Goal: Task Accomplishment & Management: Use online tool/utility

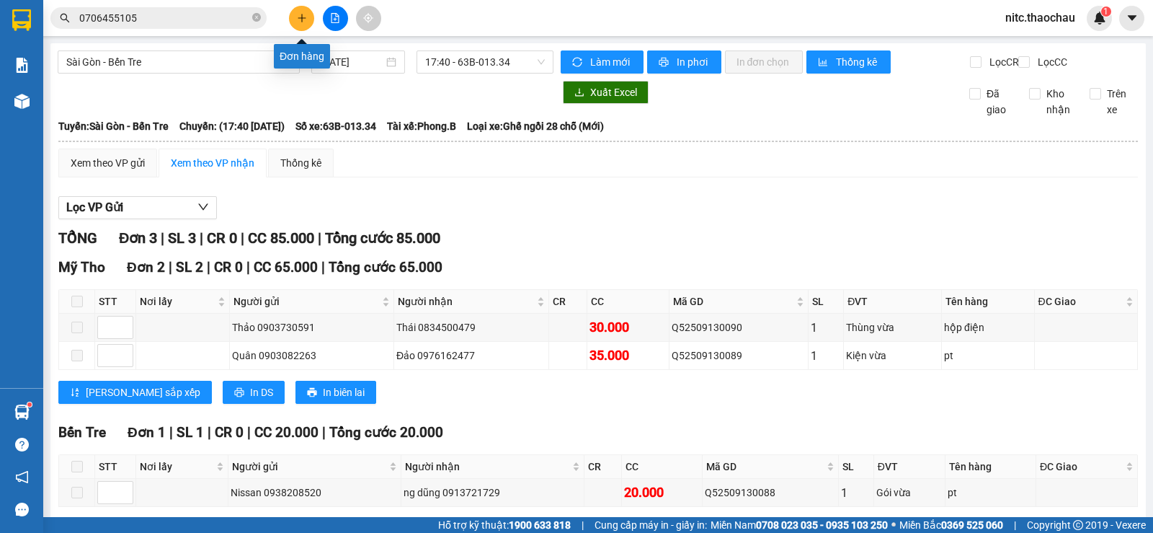
click at [303, 16] on icon "plus" at bounding box center [302, 18] width 10 height 10
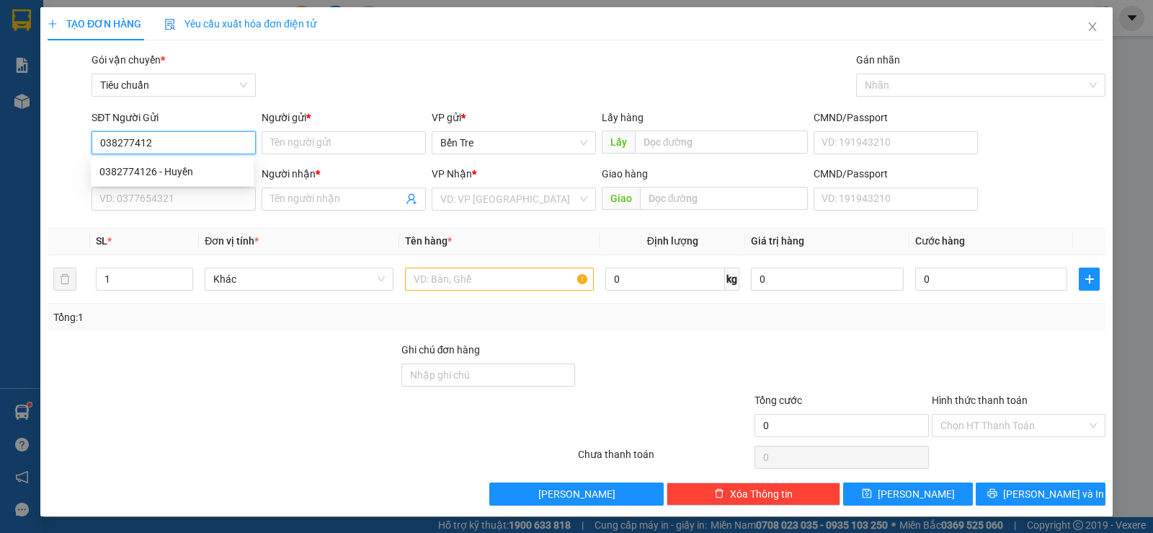
type input "0382774126"
click at [218, 177] on div "0382774126 - Huyền" at bounding box center [172, 172] width 146 height 16
type input "Huyền"
type input "0382774126"
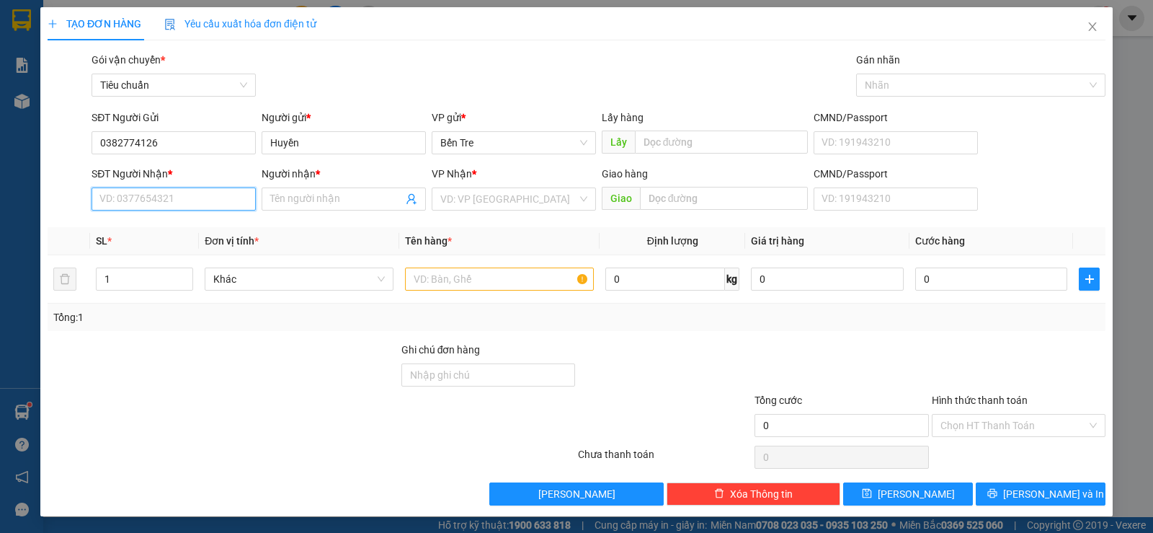
click at [211, 204] on input "SĐT Người Nhận *" at bounding box center [174, 198] width 164 height 23
click at [203, 231] on div "0978563854 - [PERSON_NAME]" at bounding box center [172, 228] width 146 height 16
type input "0978563854"
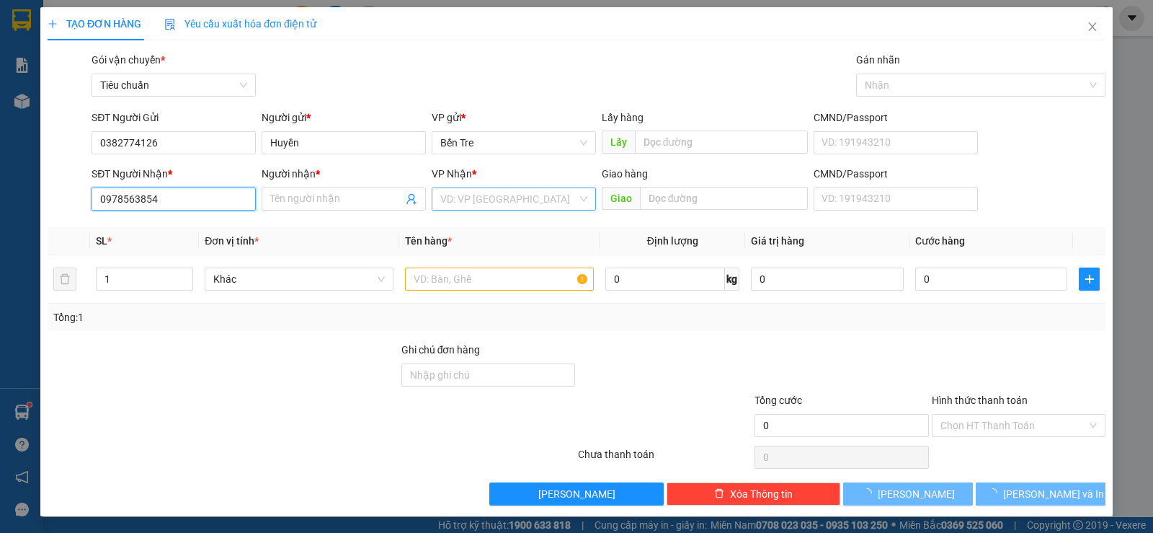
type input "[PERSON_NAME]"
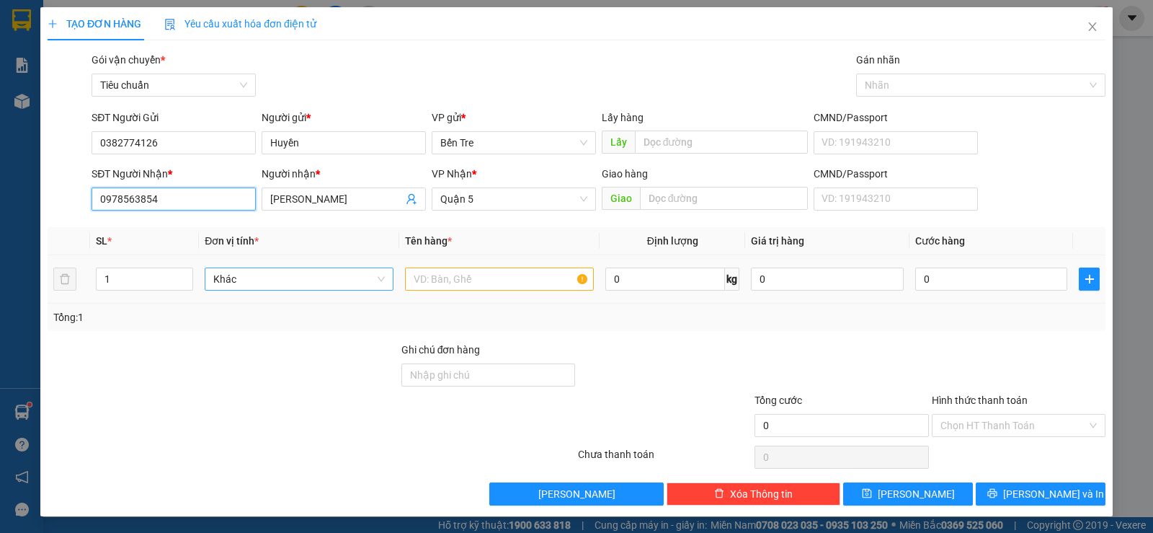
click at [231, 284] on span "Khác" at bounding box center [299, 279] width 172 height 22
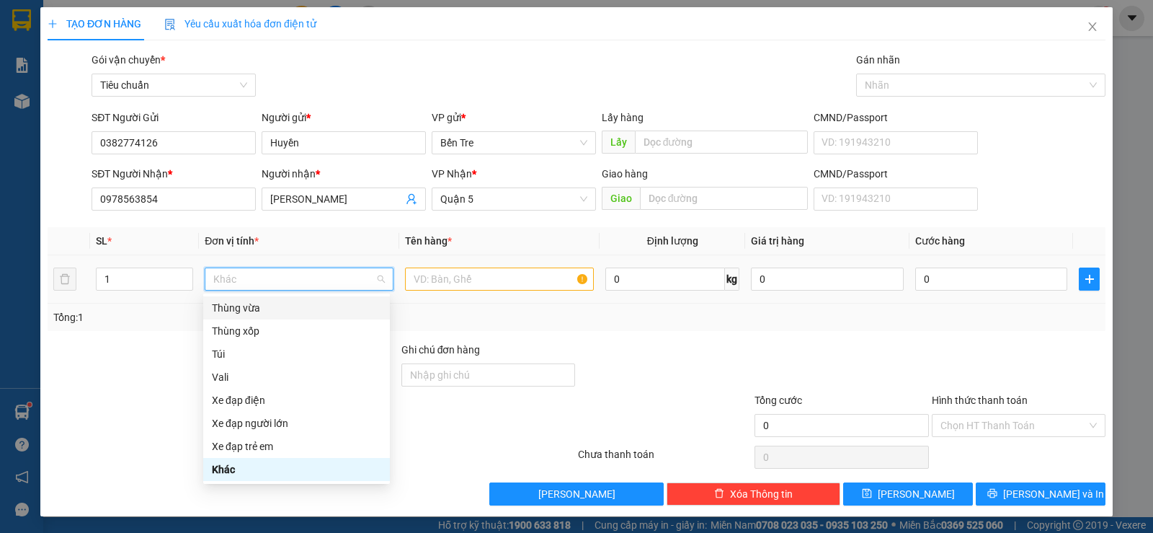
click at [297, 310] on div "Thùng vừa" at bounding box center [296, 308] width 169 height 16
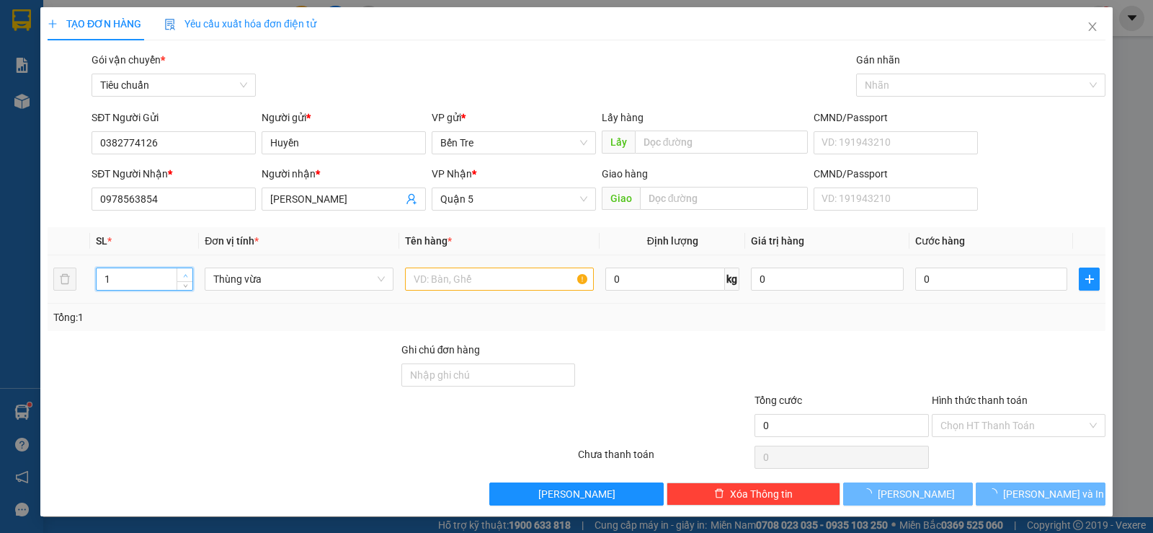
click at [185, 272] on span "up" at bounding box center [185, 275] width 9 height 9
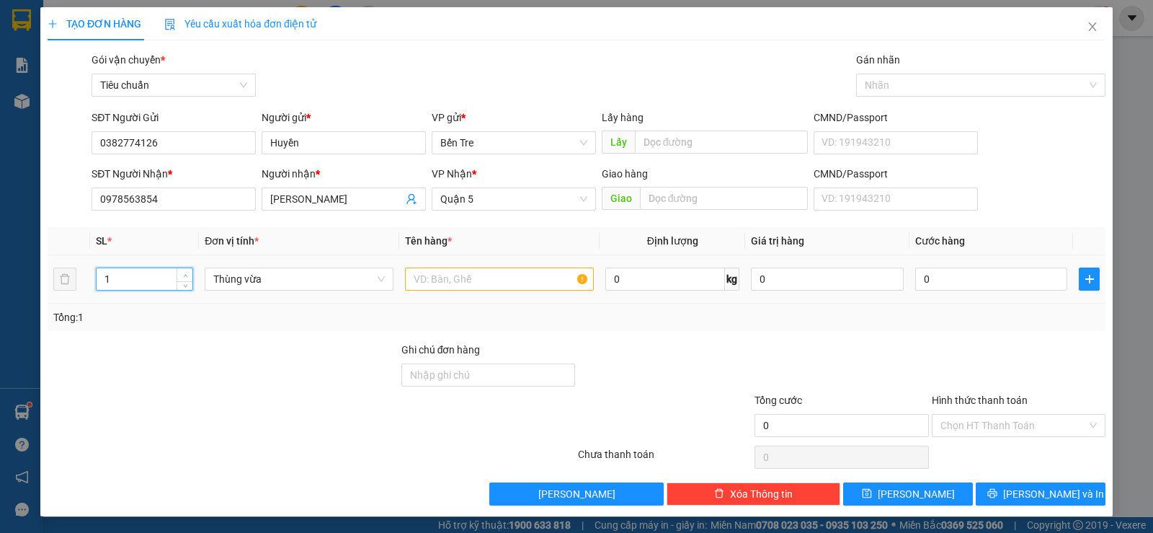
type input "2"
click at [185, 273] on icon "up" at bounding box center [185, 275] width 5 height 5
click at [534, 279] on input "text" at bounding box center [499, 278] width 189 height 23
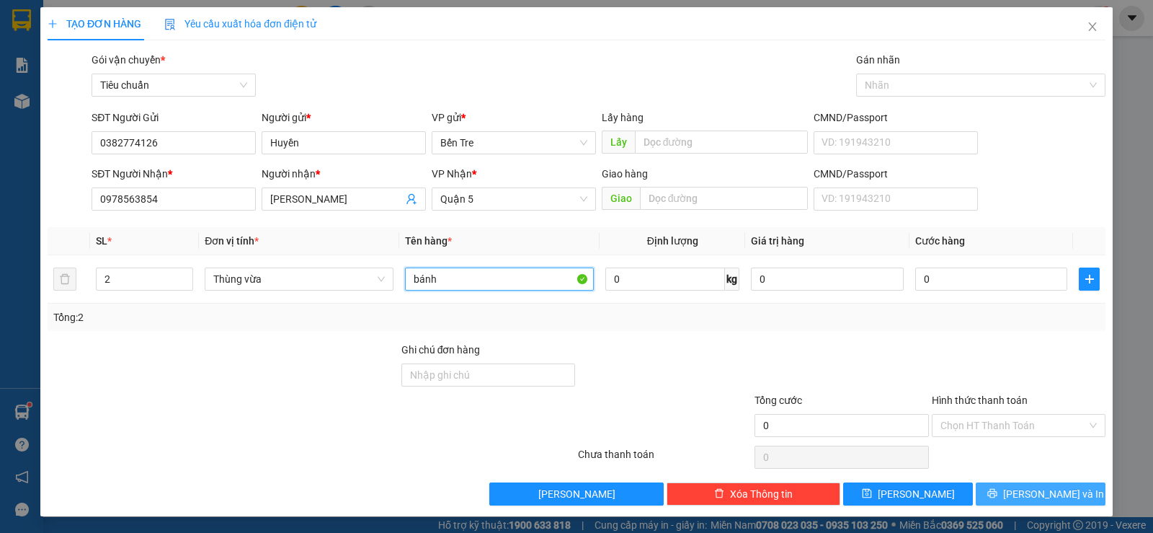
type input "bánh"
click at [1001, 486] on button "[PERSON_NAME] và In" at bounding box center [1041, 493] width 130 height 23
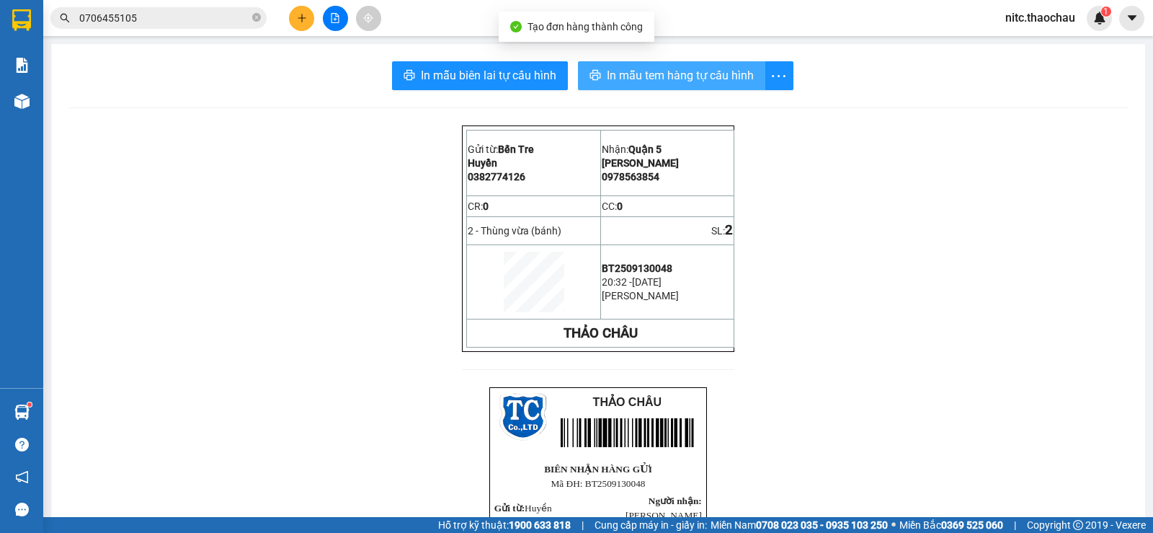
click at [644, 86] on button "In mẫu tem hàng tự cấu hình" at bounding box center [671, 75] width 187 height 29
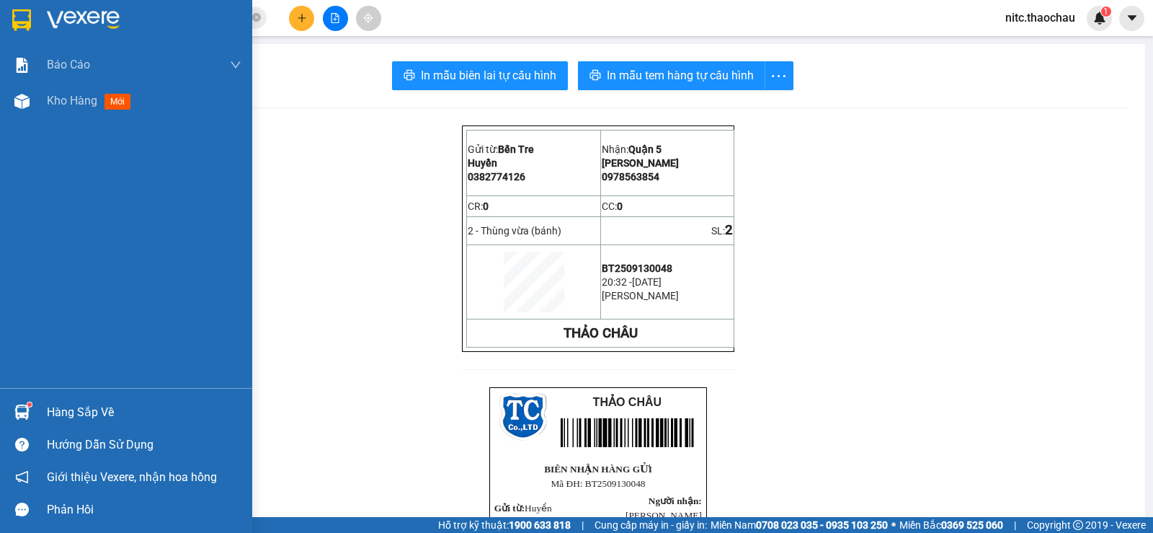
click at [71, 411] on div "Hàng sắp về" at bounding box center [144, 412] width 195 height 22
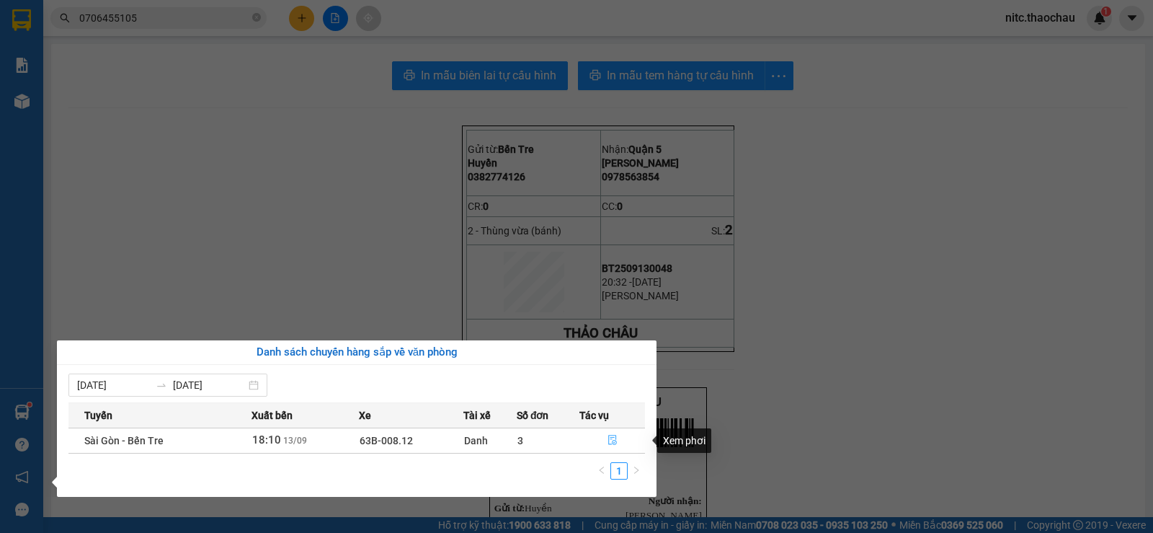
click at [609, 439] on icon "file-done" at bounding box center [613, 440] width 10 height 10
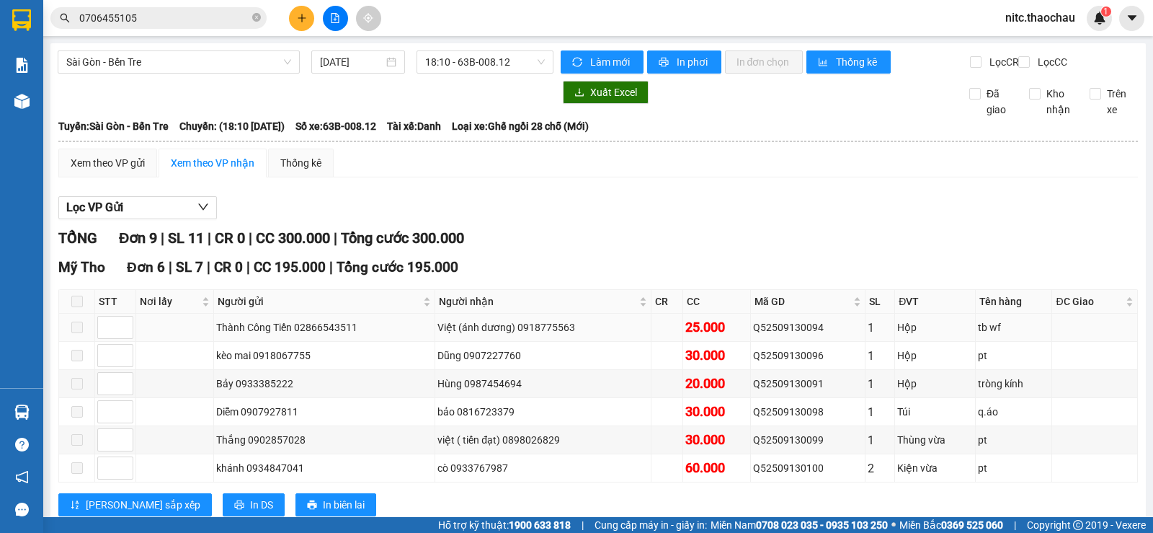
scroll to position [245, 0]
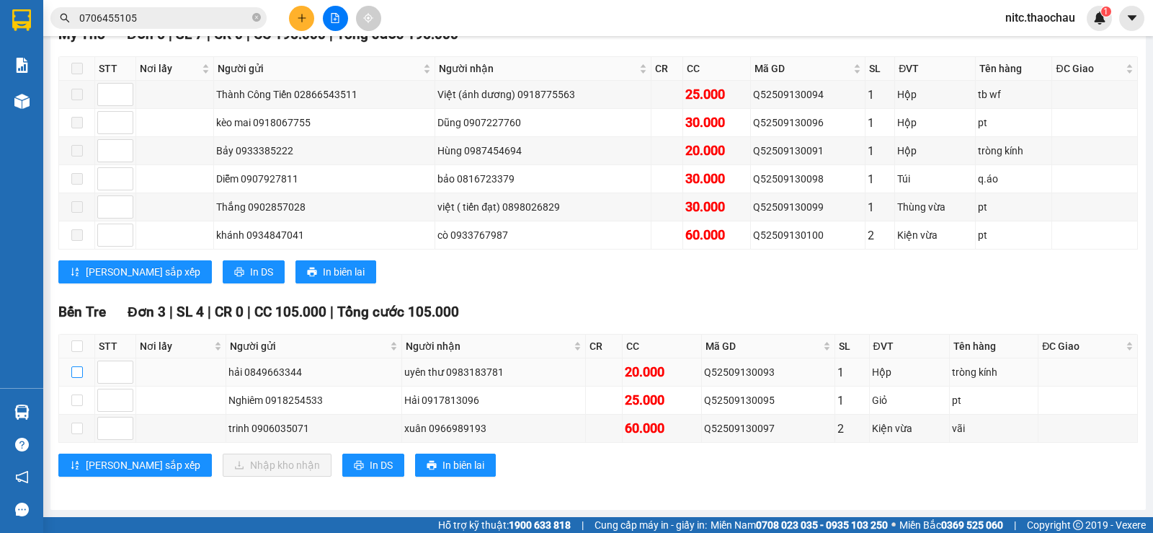
click at [81, 371] on input "checkbox" at bounding box center [77, 372] width 12 height 12
checkbox input "true"
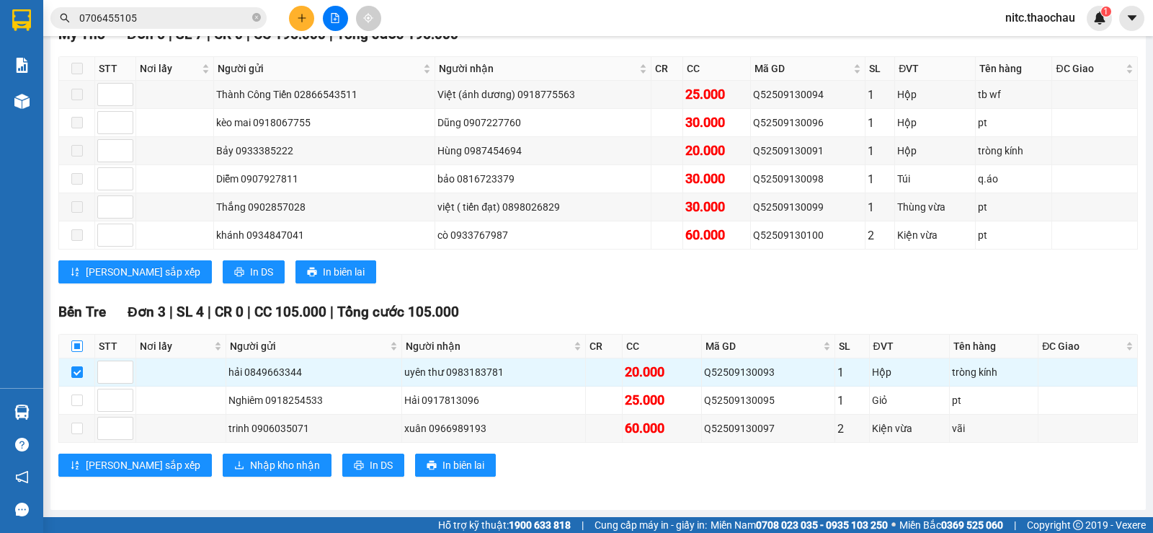
click at [79, 347] on input "checkbox" at bounding box center [77, 346] width 12 height 12
checkbox input "true"
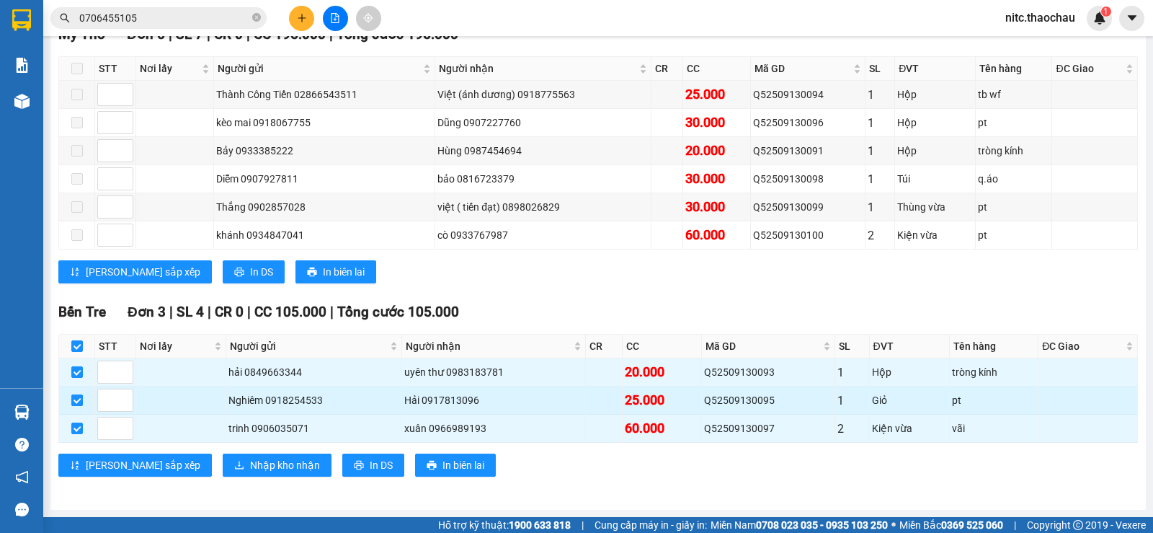
click at [81, 396] on input "checkbox" at bounding box center [77, 400] width 12 height 12
checkbox input "false"
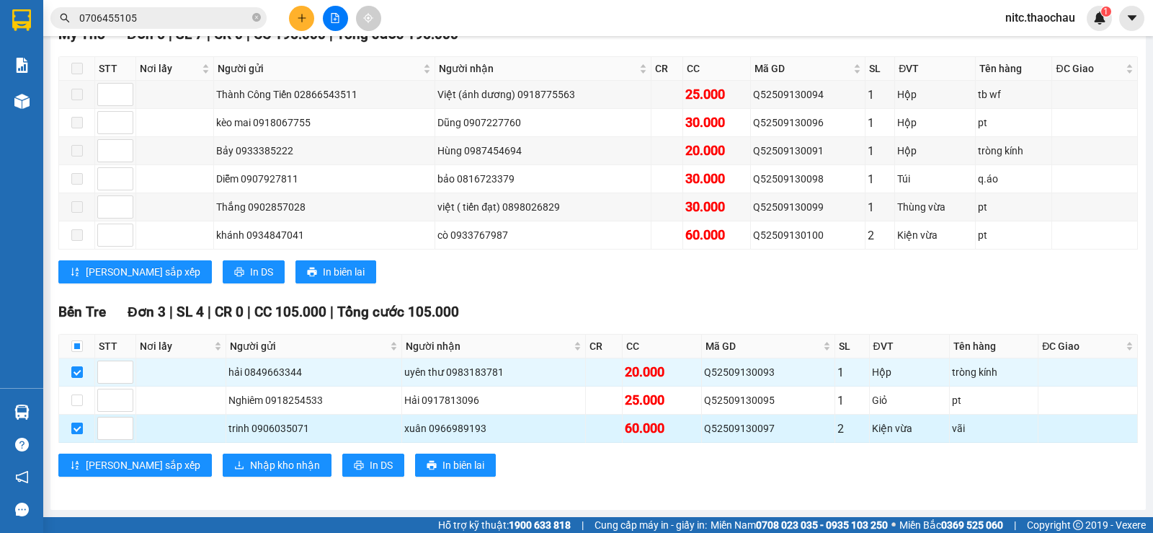
click at [81, 432] on input "checkbox" at bounding box center [77, 428] width 12 height 12
checkbox input "false"
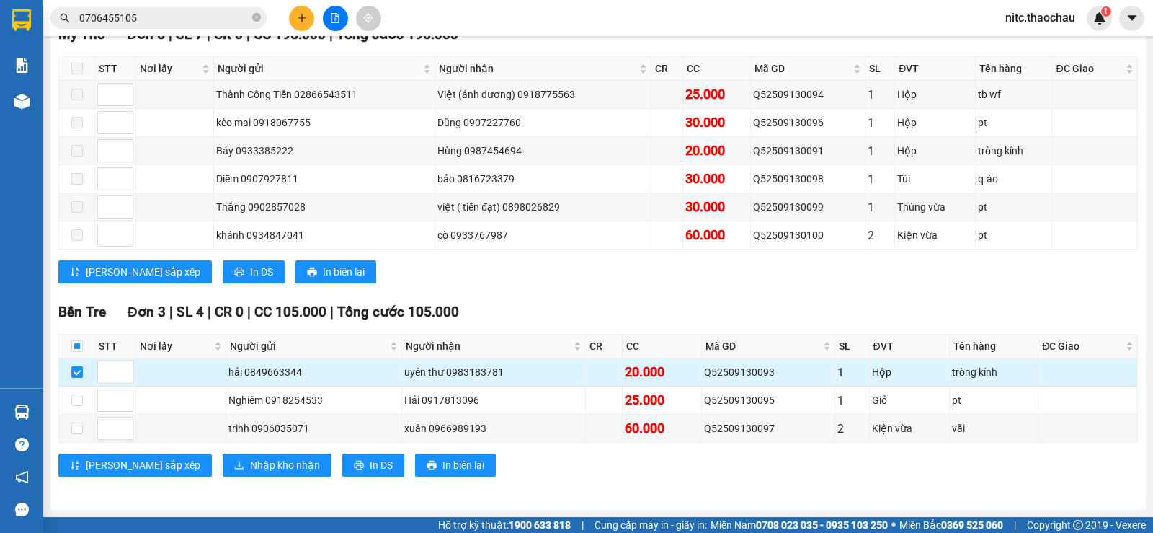
click at [82, 372] on input "checkbox" at bounding box center [77, 372] width 12 height 12
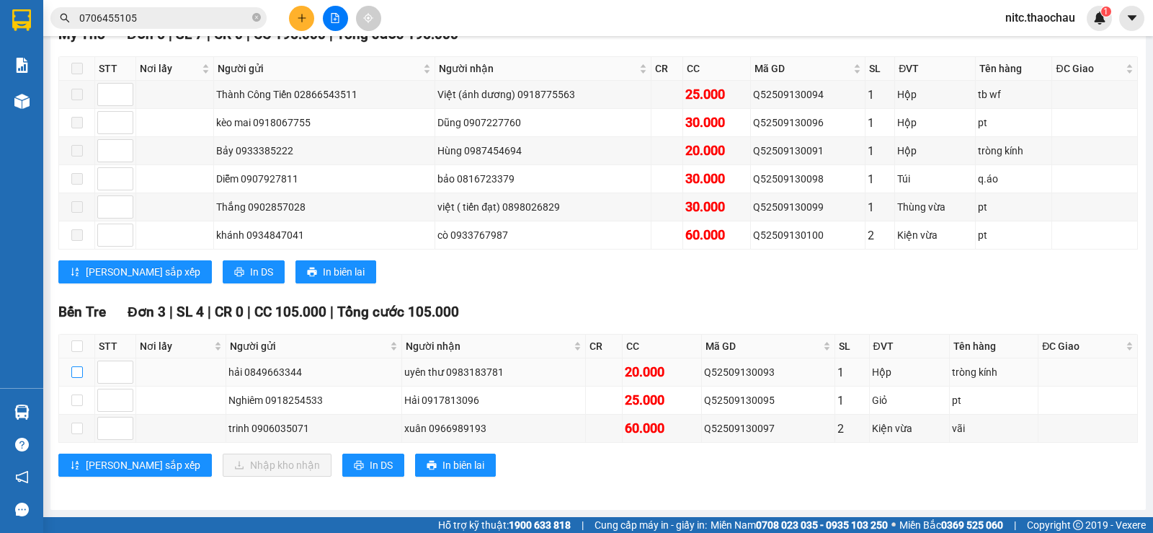
click at [79, 372] on input "checkbox" at bounding box center [77, 372] width 12 height 12
checkbox input "true"
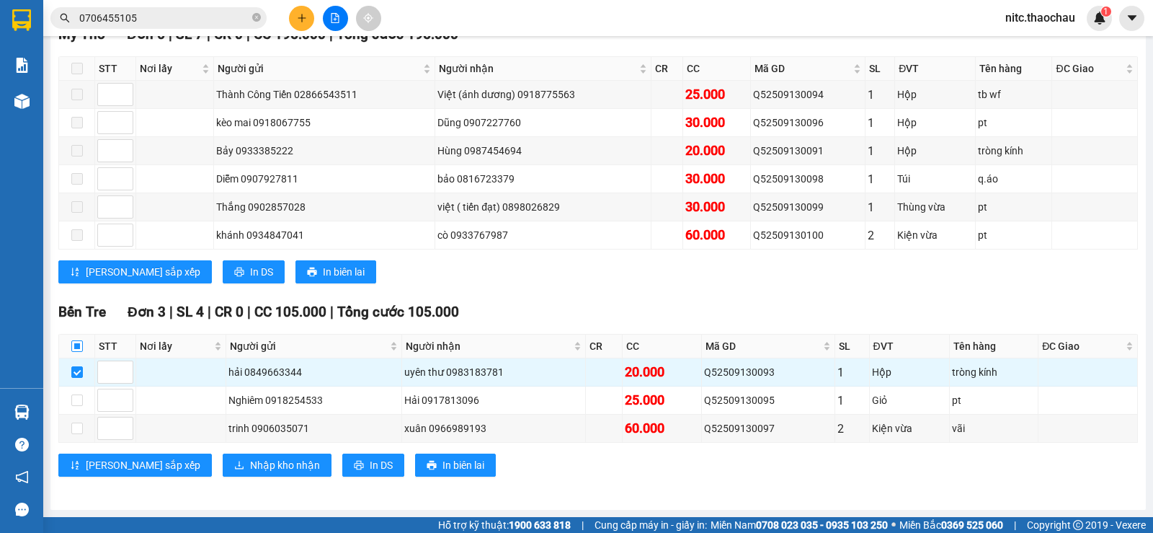
click at [75, 344] on input "checkbox" at bounding box center [77, 346] width 12 height 12
checkbox input "true"
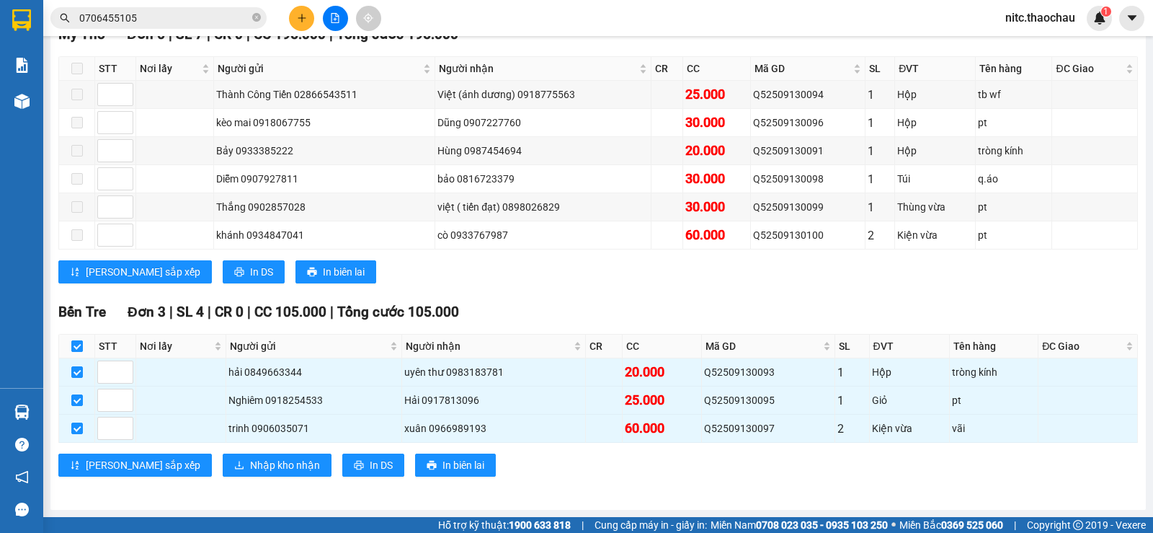
click at [81, 347] on input "checkbox" at bounding box center [77, 346] width 12 height 12
checkbox input "false"
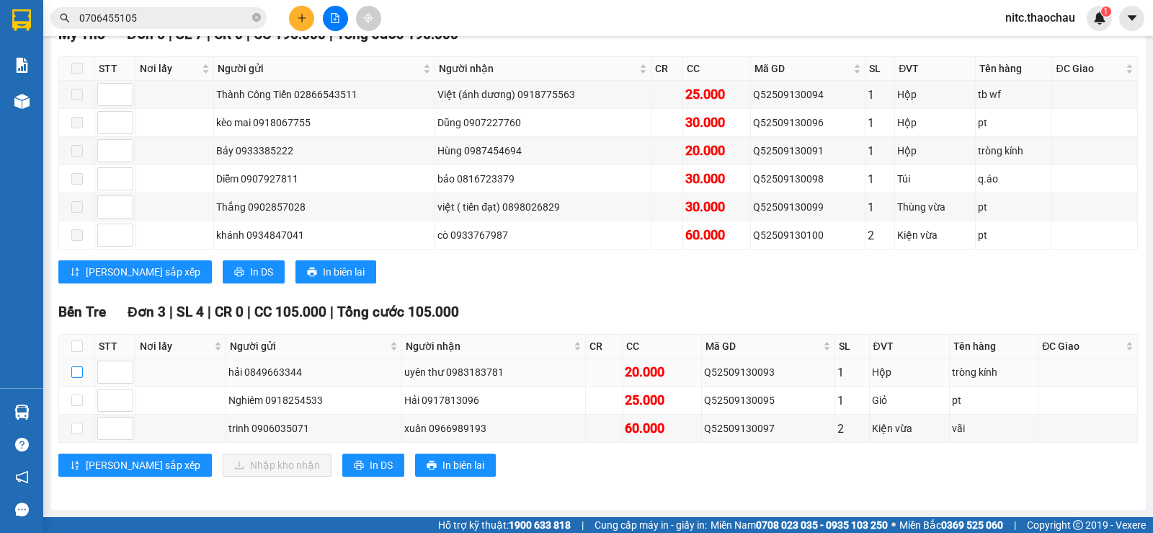
click at [79, 373] on input "checkbox" at bounding box center [77, 372] width 12 height 12
checkbox input "true"
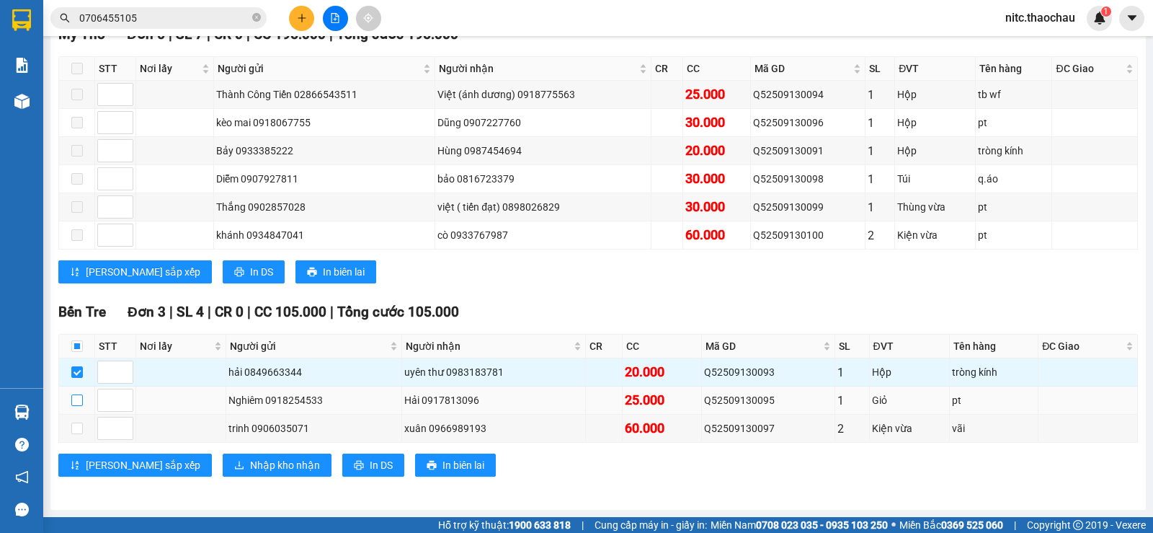
click at [80, 404] on input "checkbox" at bounding box center [77, 400] width 12 height 12
checkbox input "true"
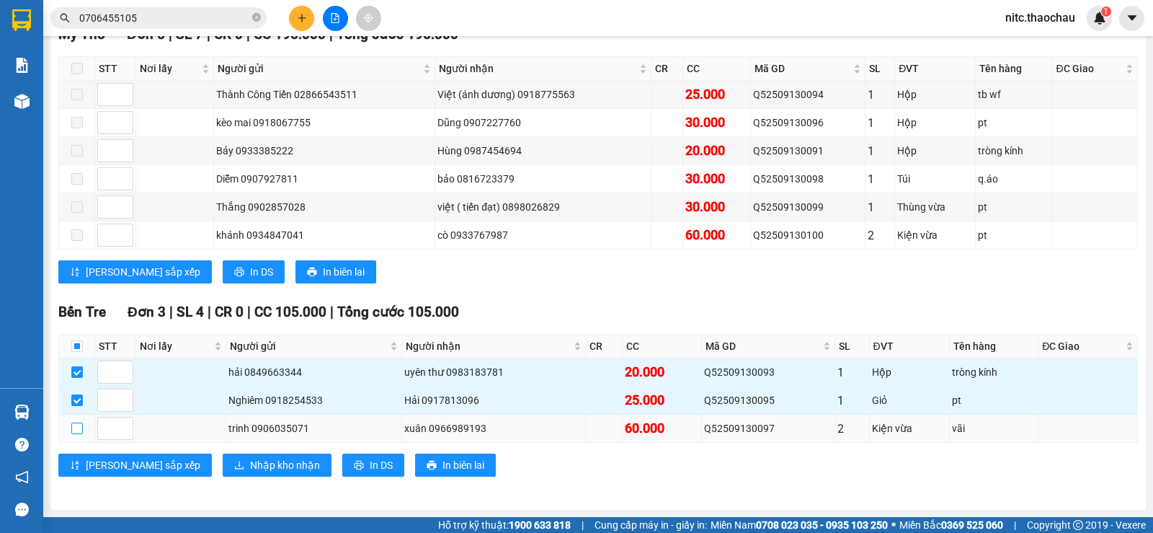
click at [76, 427] on input "checkbox" at bounding box center [77, 428] width 12 height 12
checkbox input "true"
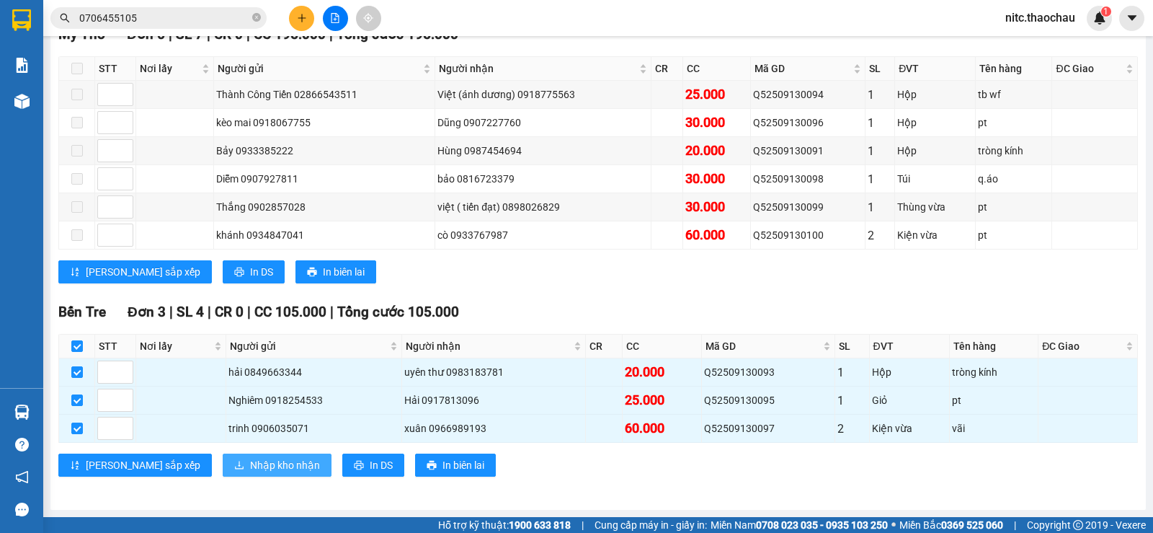
click at [250, 466] on span "Nhập kho nhận" at bounding box center [285, 465] width 70 height 16
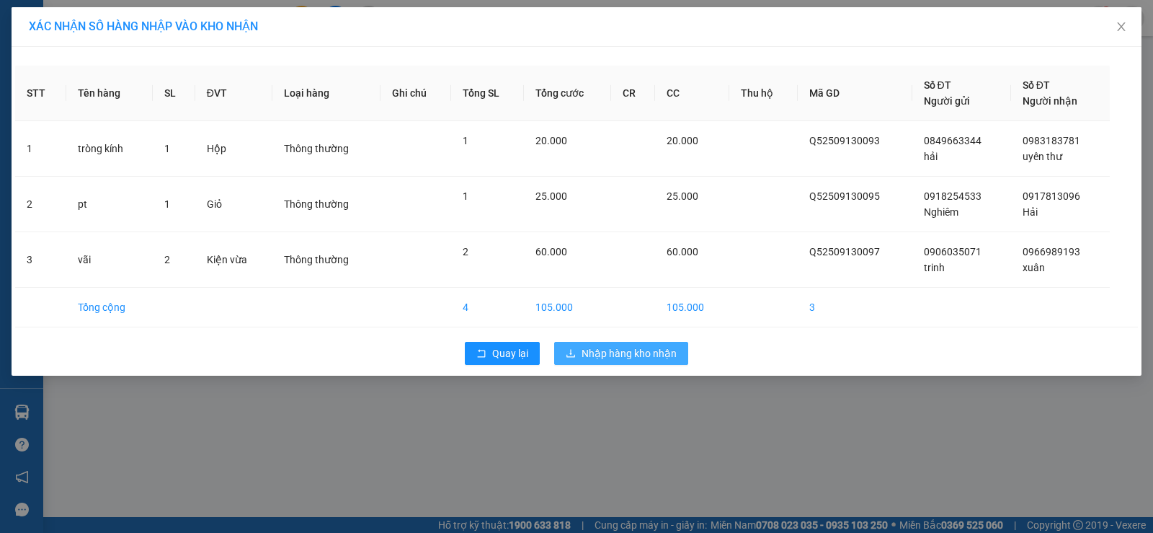
click at [614, 348] on span "Nhập hàng kho nhận" at bounding box center [629, 353] width 95 height 16
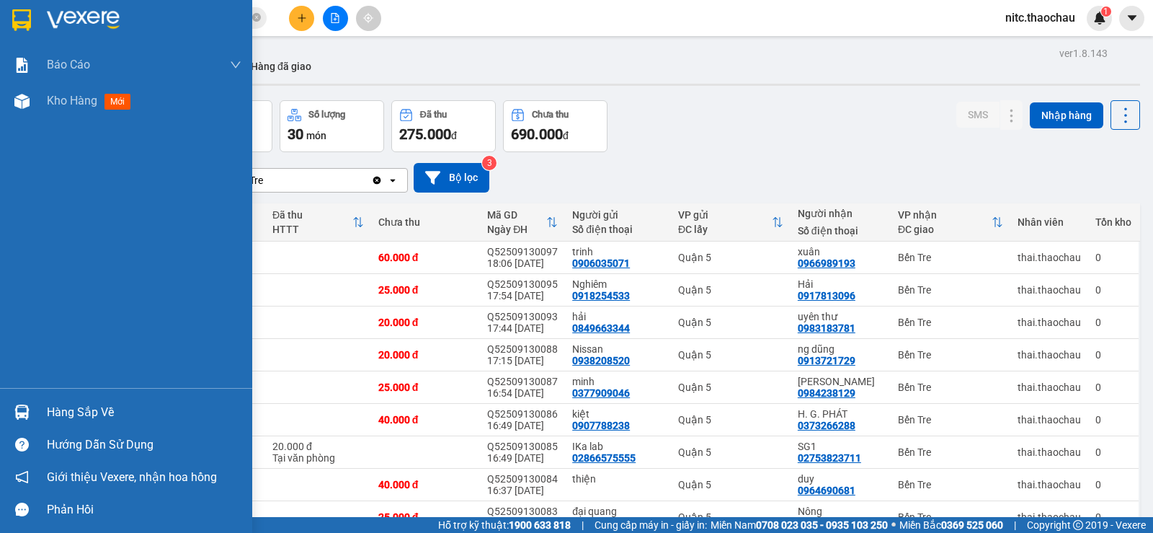
drag, startPoint x: 97, startPoint y: 411, endPoint x: 156, endPoint y: 394, distance: 61.6
click at [100, 411] on div "Hàng sắp về" at bounding box center [144, 412] width 195 height 22
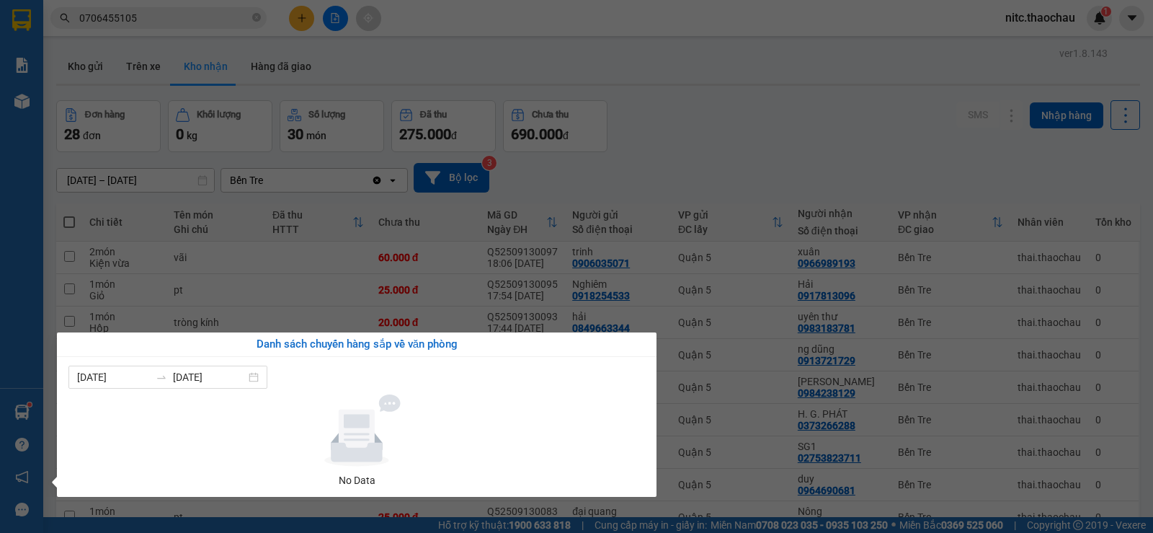
click at [659, 241] on section "Kết quả tìm kiếm ( 1008 ) Bộ lọc Mã ĐH Trạng thái Món hàng Tổng cước Chưa cước …" at bounding box center [576, 266] width 1153 height 533
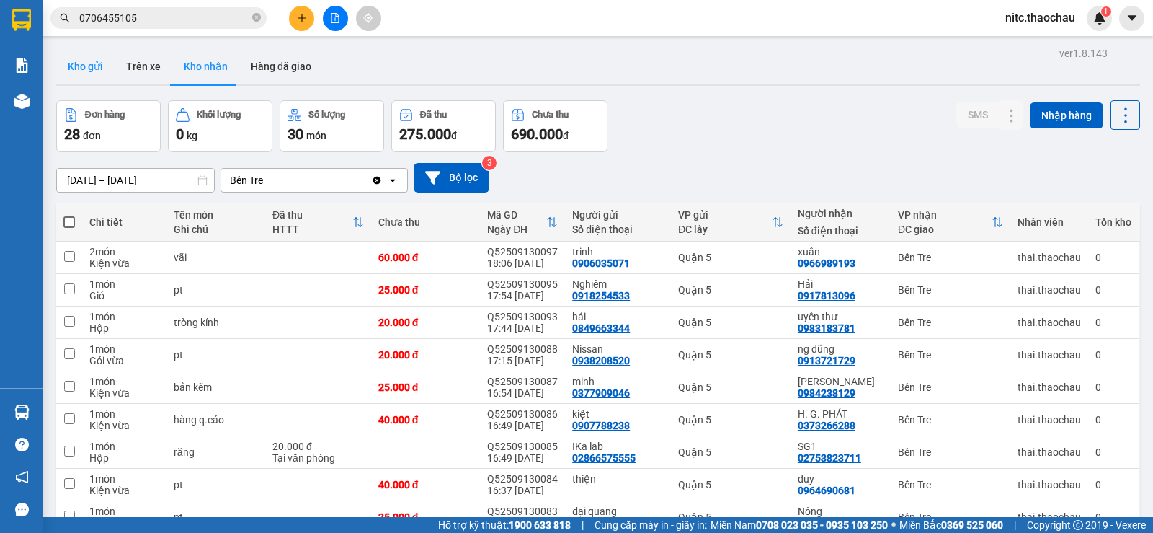
click at [83, 61] on button "Kho gửi" at bounding box center [85, 66] width 58 height 35
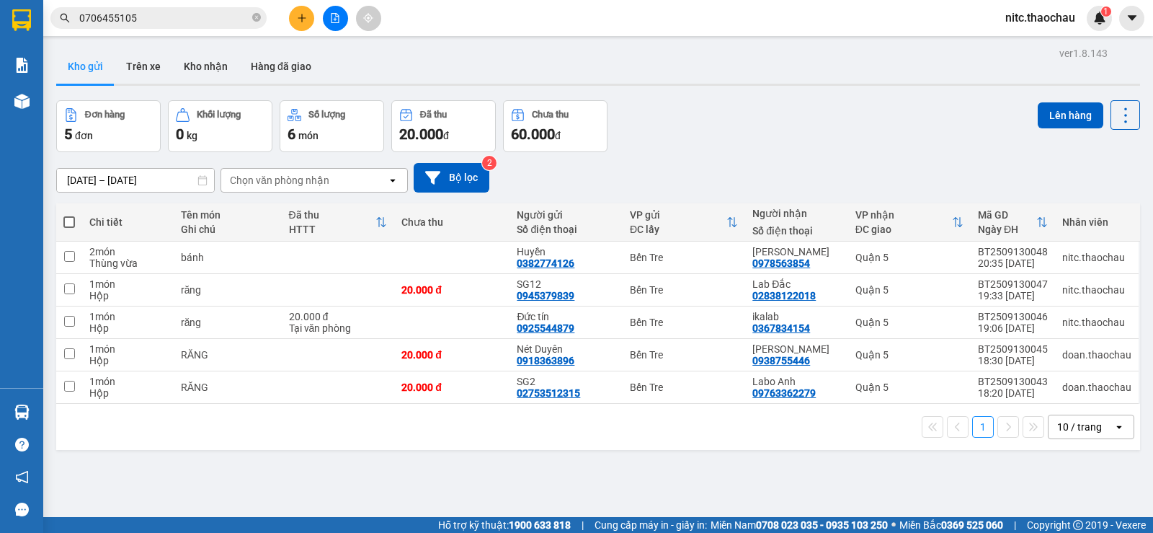
click at [66, 220] on span at bounding box center [69, 222] width 12 height 12
click at [69, 215] on input "checkbox" at bounding box center [69, 215] width 0 height 0
checkbox input "true"
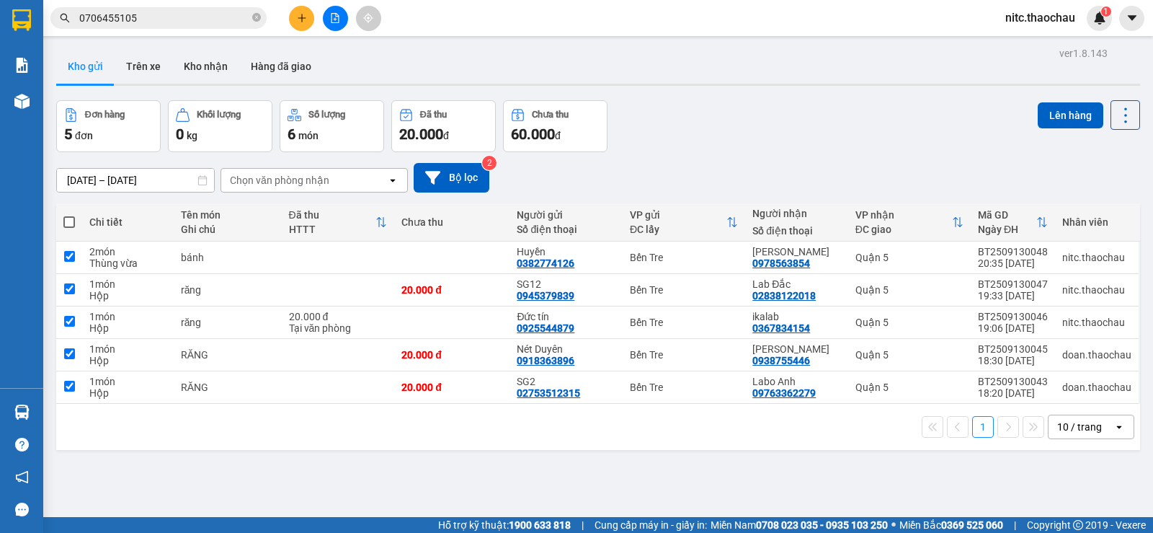
checkbox input "true"
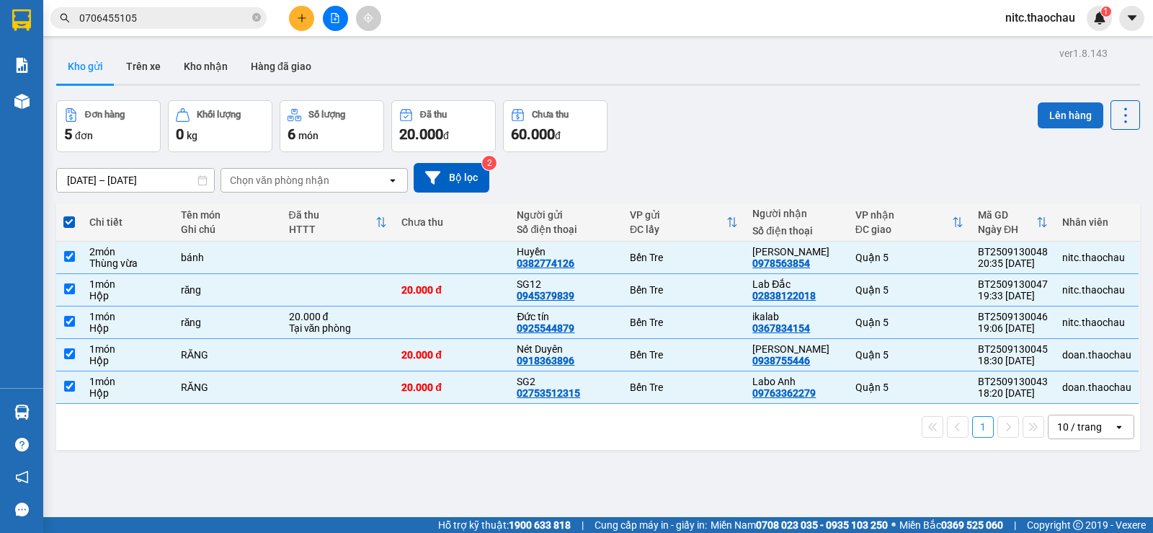
click at [1044, 112] on button "Lên hàng" at bounding box center [1071, 115] width 66 height 26
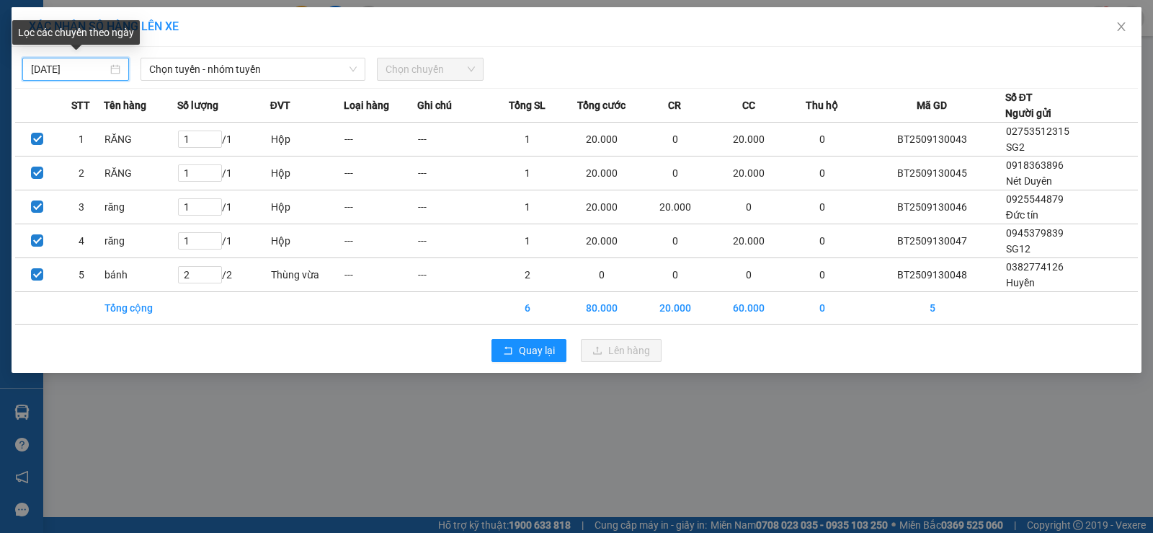
click at [74, 71] on input "[DATE]" at bounding box center [69, 69] width 76 height 16
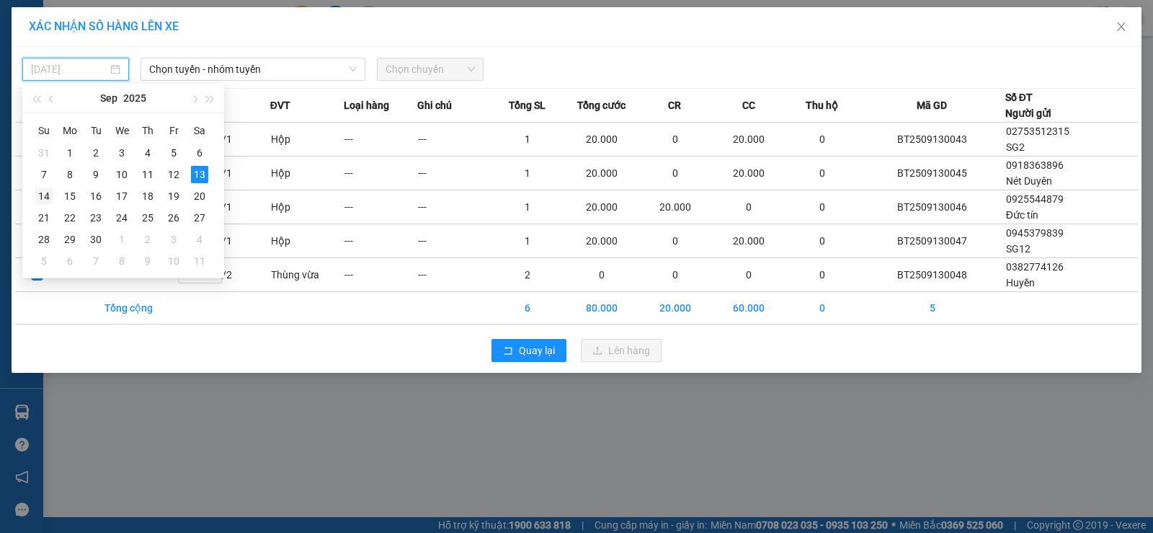
click at [39, 189] on div "14" at bounding box center [43, 195] width 17 height 17
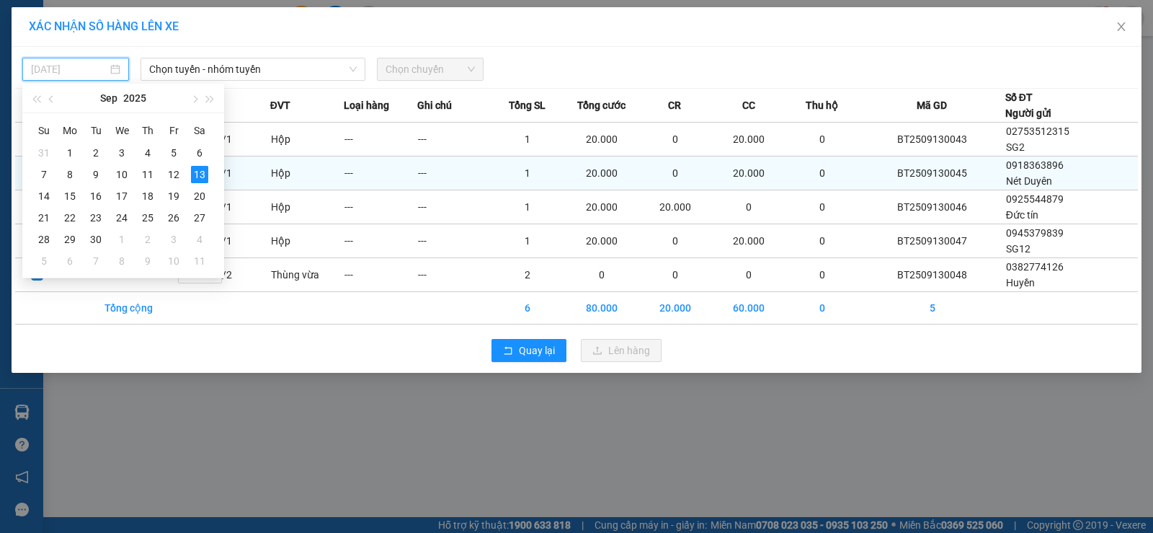
type input "[DATE]"
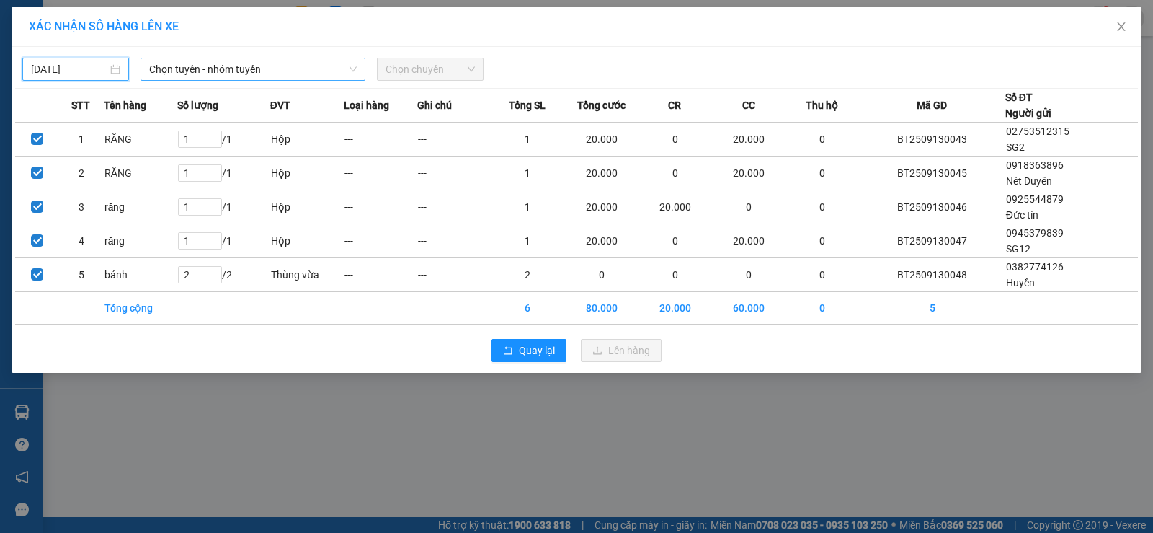
click at [223, 65] on span "Chọn tuyến - nhóm tuyến" at bounding box center [253, 69] width 208 height 22
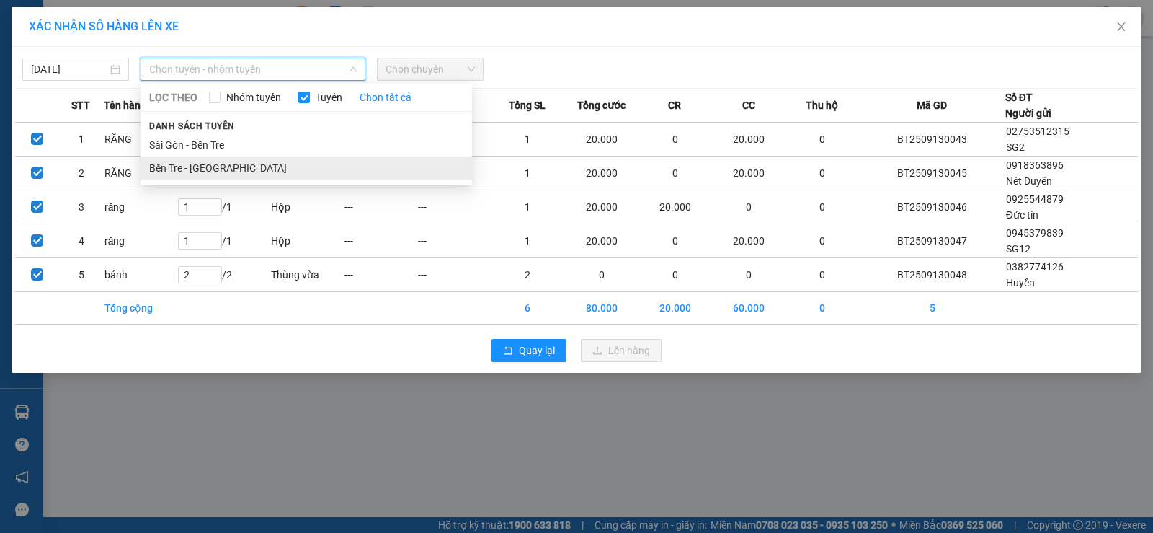
click at [209, 168] on li "Bến Tre - [GEOGRAPHIC_DATA]" at bounding box center [307, 167] width 332 height 23
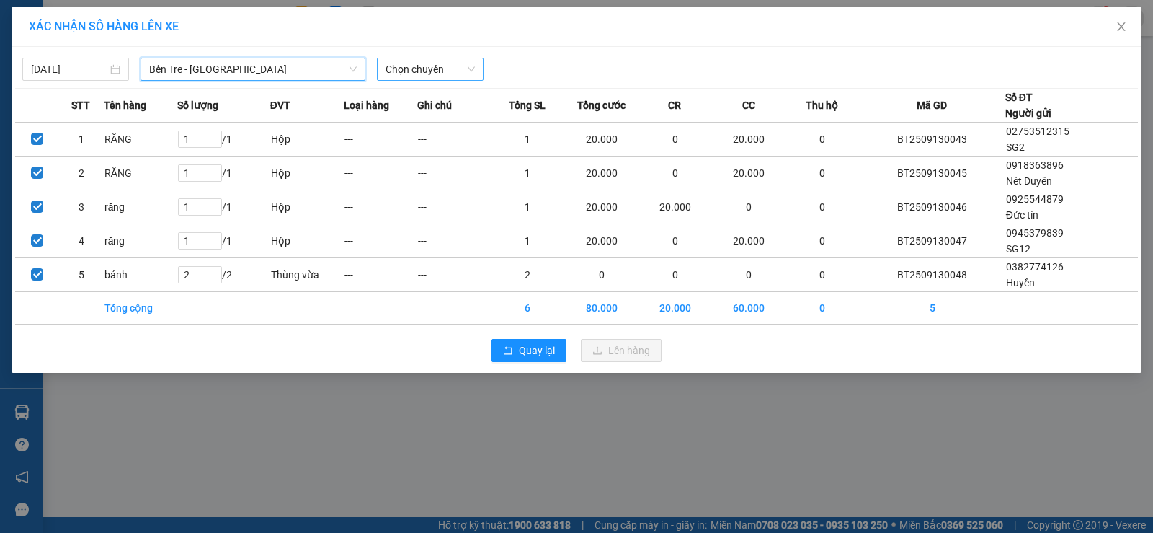
drag, startPoint x: 436, startPoint y: 67, endPoint x: 437, endPoint y: 74, distance: 7.2
click at [436, 69] on span "Chọn chuyến" at bounding box center [430, 69] width 89 height 22
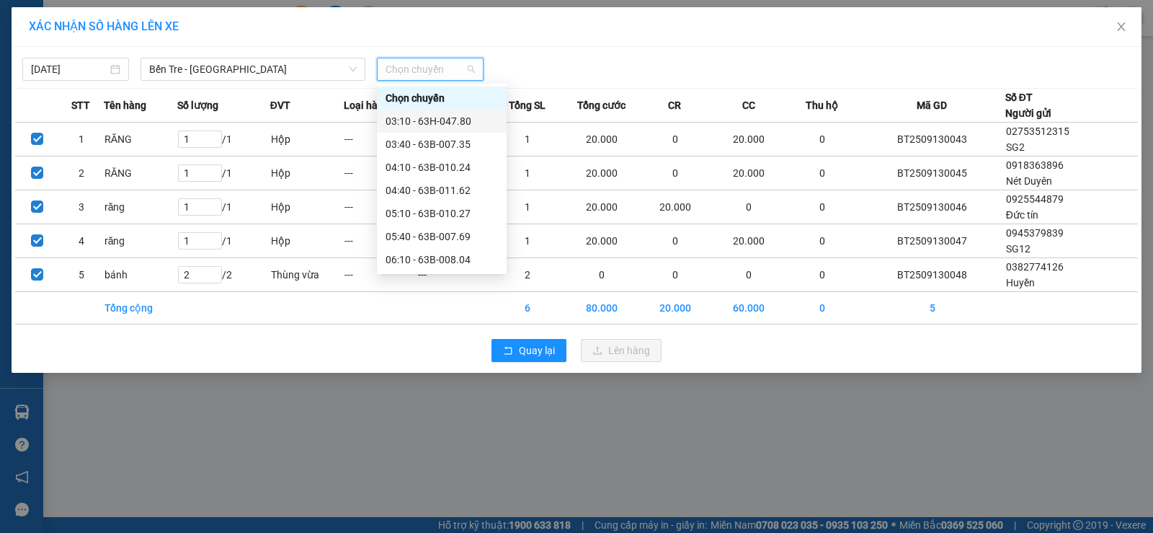
click at [436, 119] on div "03:10 - 63H-047.80" at bounding box center [442, 121] width 112 height 16
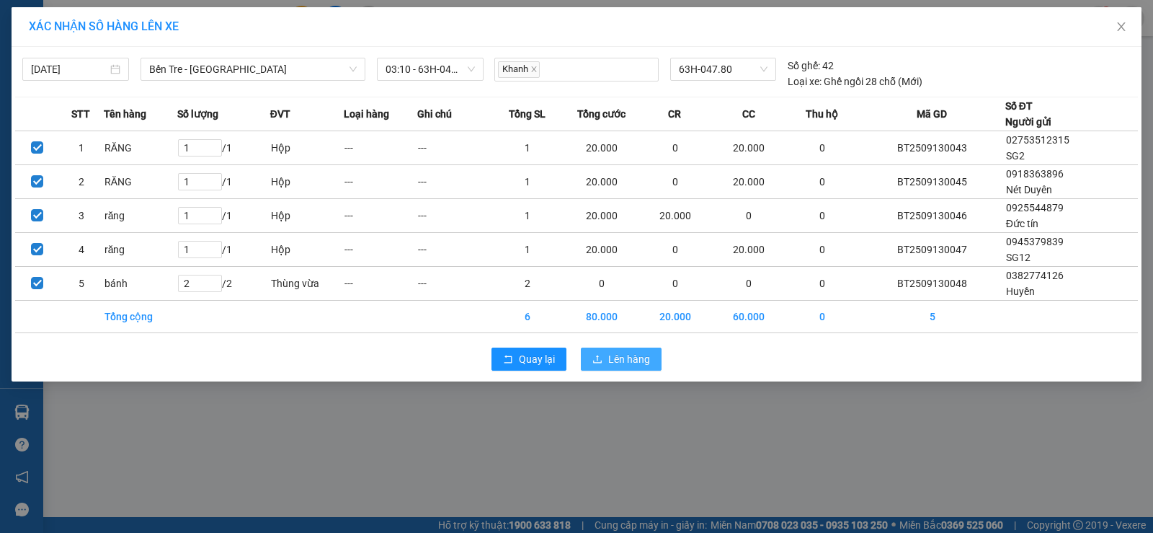
click at [619, 363] on span "Lên hàng" at bounding box center [629, 359] width 42 height 16
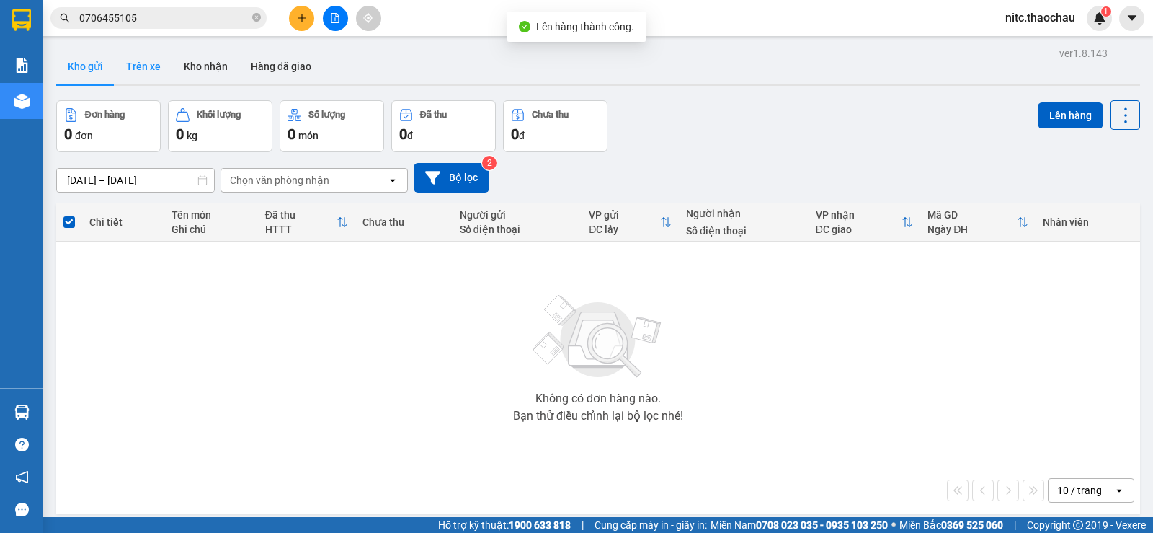
click at [149, 57] on button "Trên xe" at bounding box center [144, 66] width 58 height 35
